Goal: Task Accomplishment & Management: Manage account settings

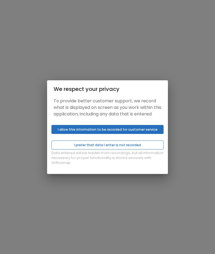
click at [131, 149] on button "I prefer that data I enter is not recorded" at bounding box center [107, 144] width 112 height 9
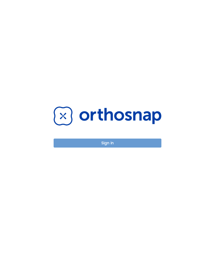
click at [125, 142] on button "Sign in" at bounding box center [108, 142] width 108 height 9
